Goal: Book appointment/travel/reservation

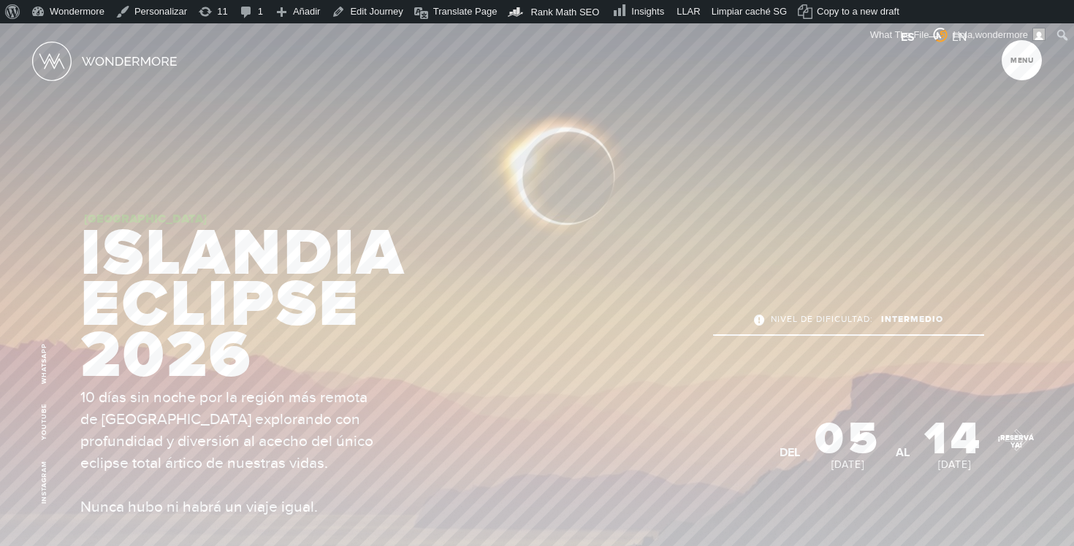
click at [1005, 430] on link "¡RESERVÁ YA!" at bounding box center [1015, 441] width 51 height 51
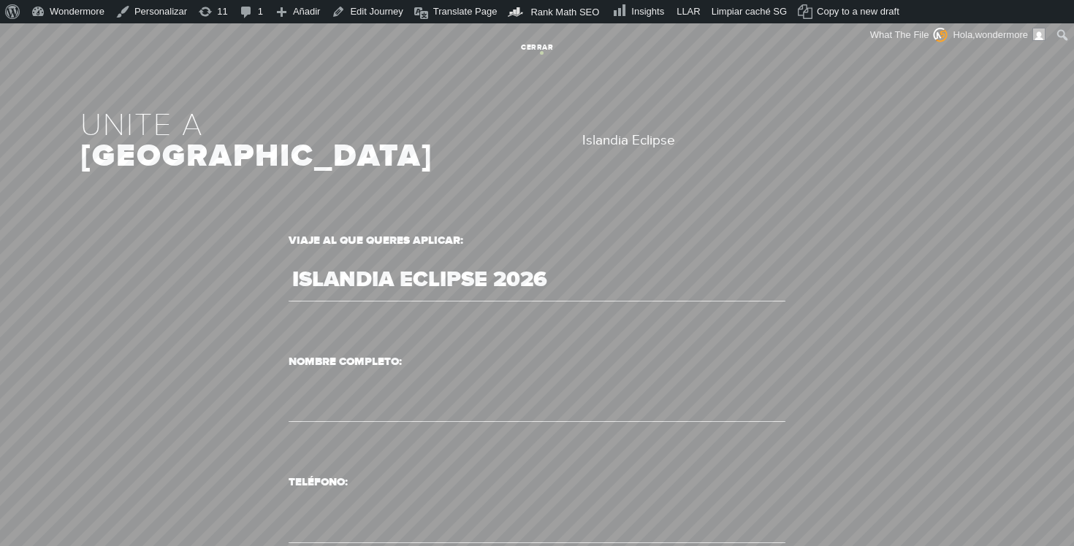
click at [541, 53] on link "cerrar" at bounding box center [537, 47] width 40 height 40
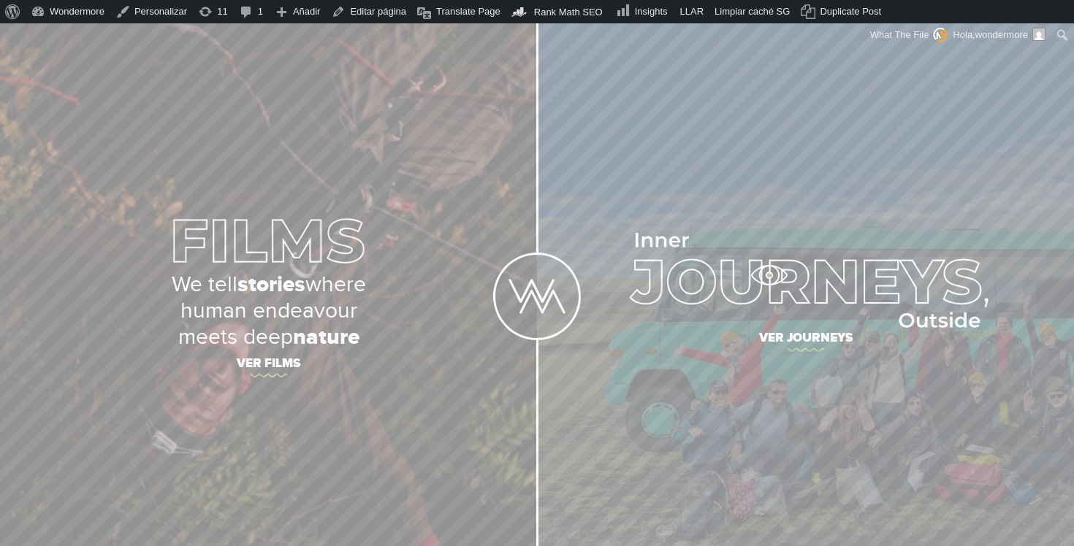
click at [768, 275] on img at bounding box center [805, 280] width 366 height 95
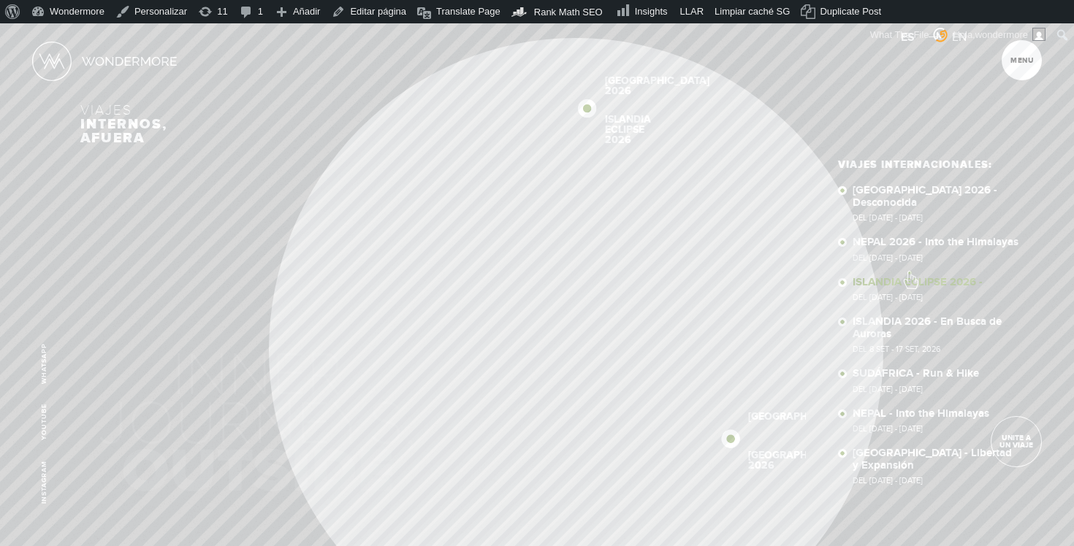
click at [909, 277] on link "ISLANDIA ECLIPSE 2026 - Del [DATE] - [DATE]" at bounding box center [936, 290] width 168 height 26
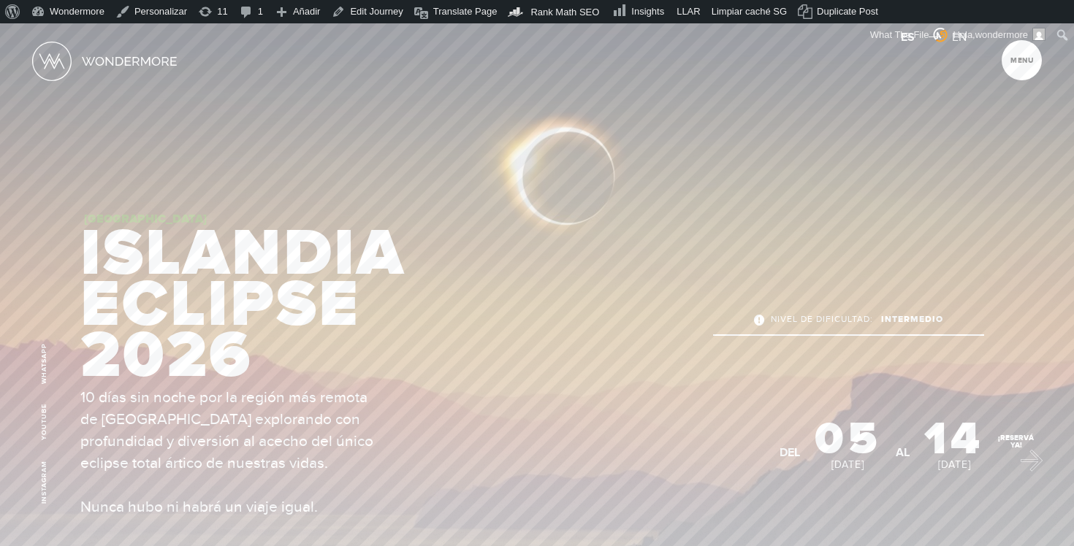
click at [1024, 457] on link "¡RESERVÁ YA!" at bounding box center [1015, 441] width 51 height 51
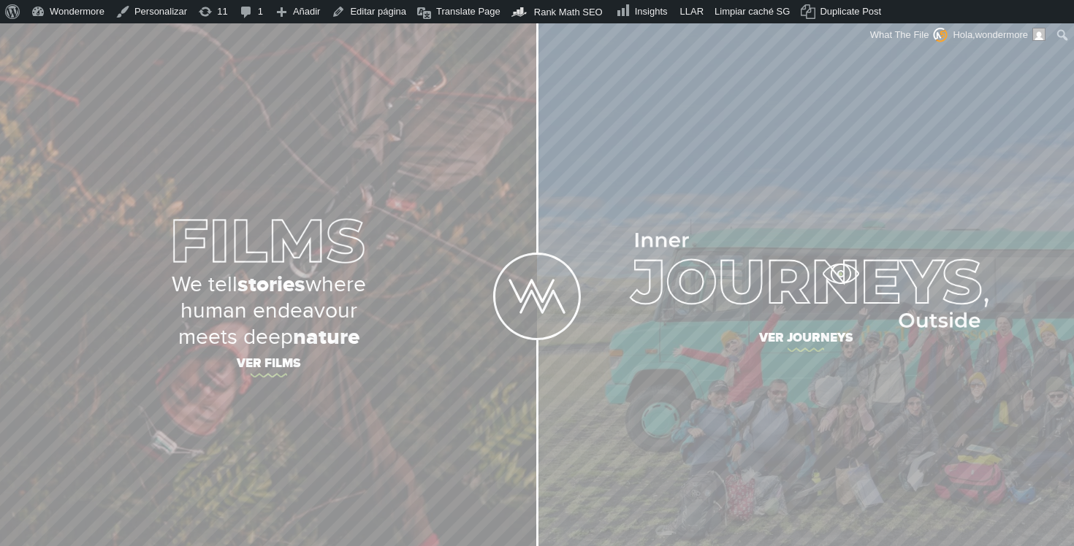
click at [838, 270] on img at bounding box center [805, 280] width 366 height 95
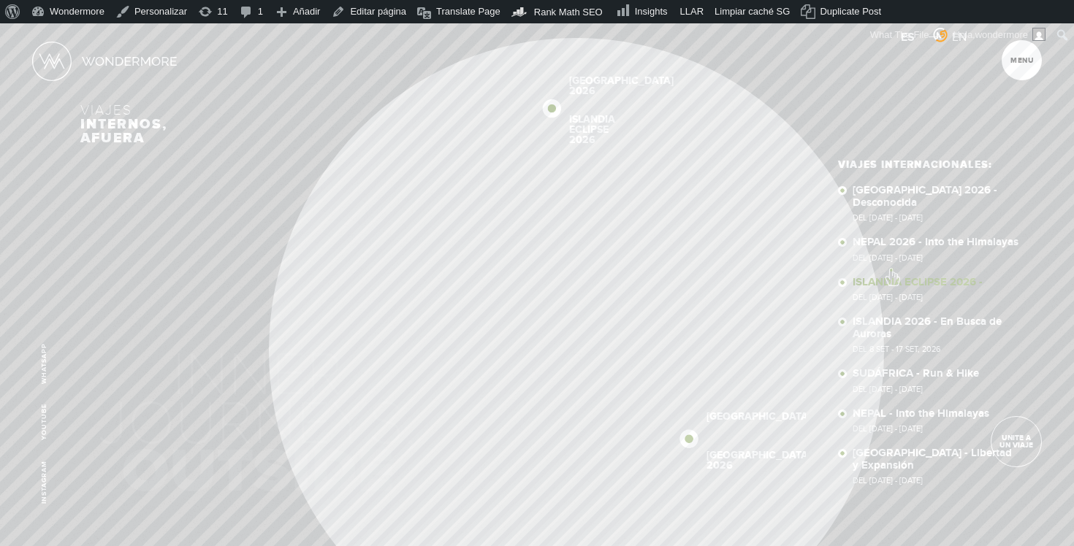
click at [891, 277] on link "ISLANDIA ECLIPSE 2026 - Del [DATE] - [DATE]" at bounding box center [936, 290] width 168 height 26
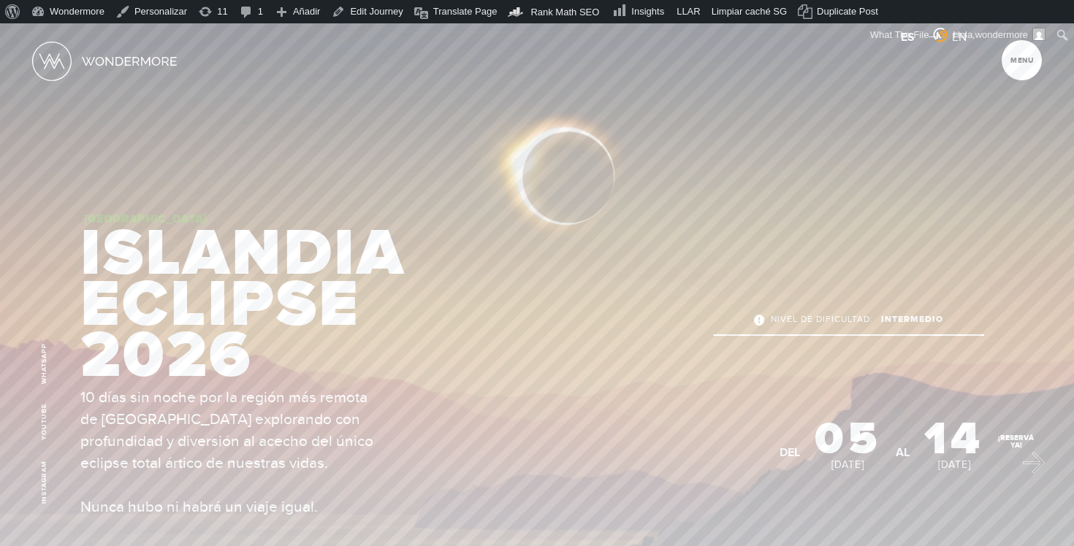
click at [1026, 459] on link "¡RESERVÁ YA!" at bounding box center [1015, 441] width 51 height 51
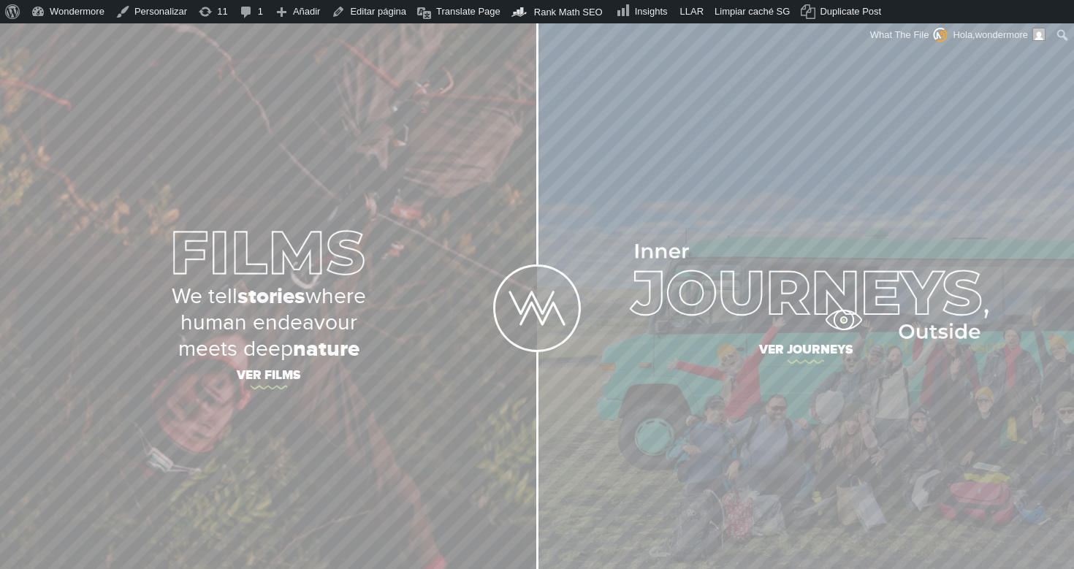
click at [827, 298] on img at bounding box center [805, 291] width 366 height 95
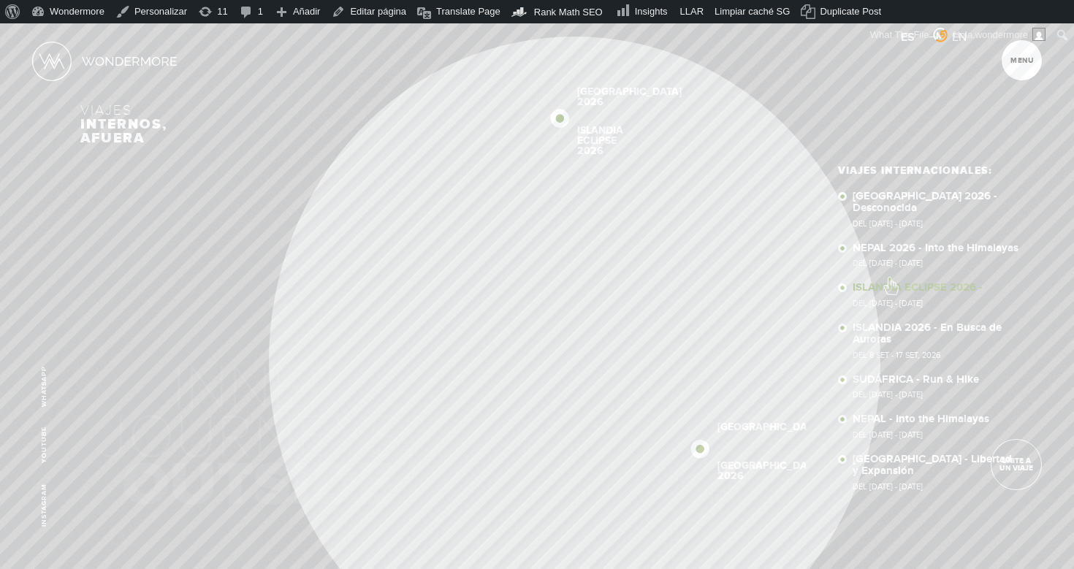
click at [890, 282] on link "ISLANDIA ECLIPSE 2026 - Del 5 Ago - 14 Ago, 2026" at bounding box center [936, 295] width 168 height 26
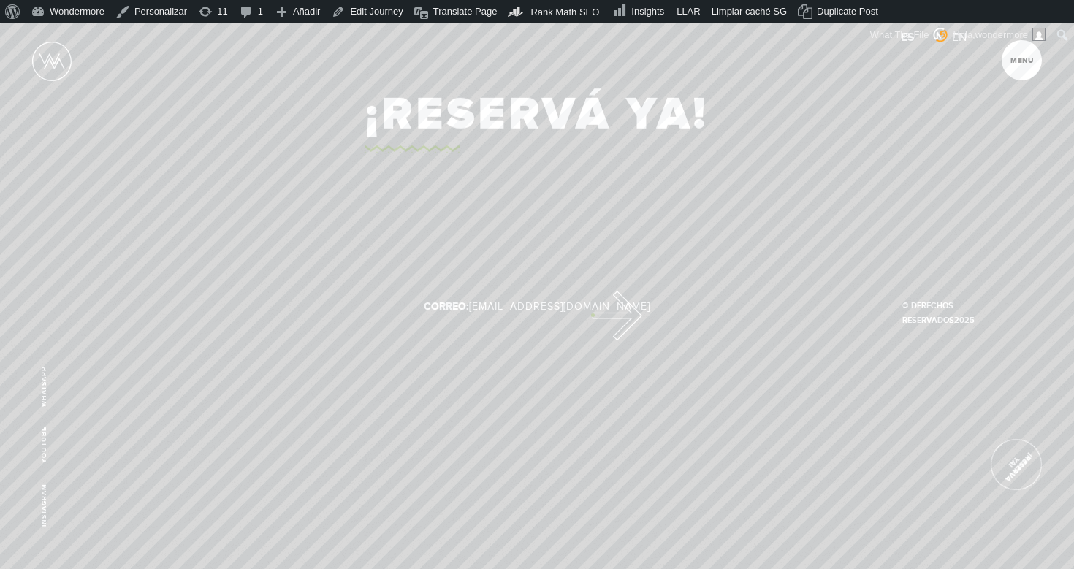
scroll to position [9804, 0]
click at [564, 154] on link "¡RESERVÁ YA!" at bounding box center [536, 116] width 343 height 75
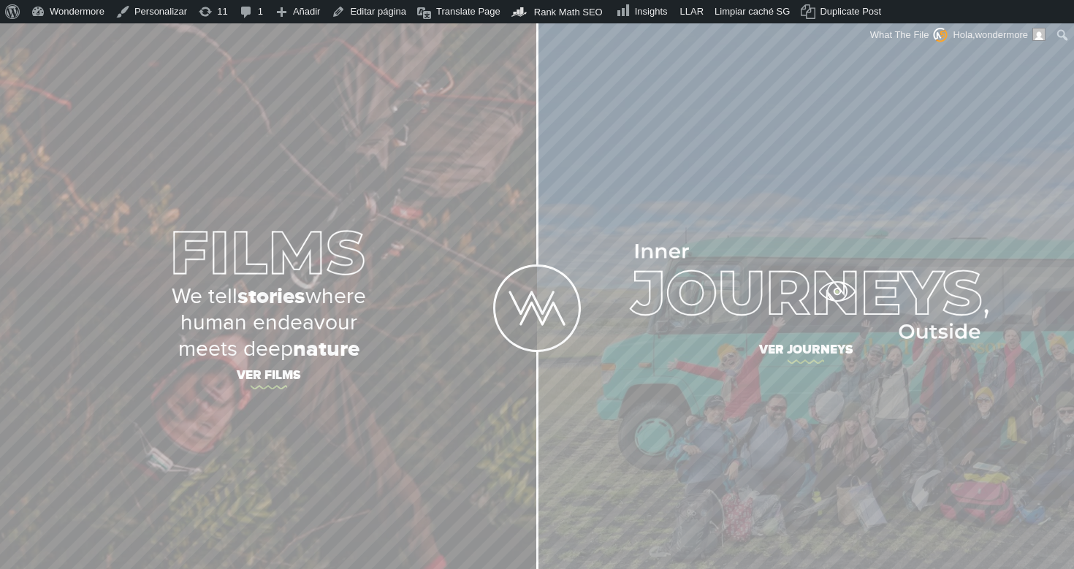
click at [820, 311] on img at bounding box center [805, 291] width 366 height 95
